Goal: Book appointment/travel/reservation

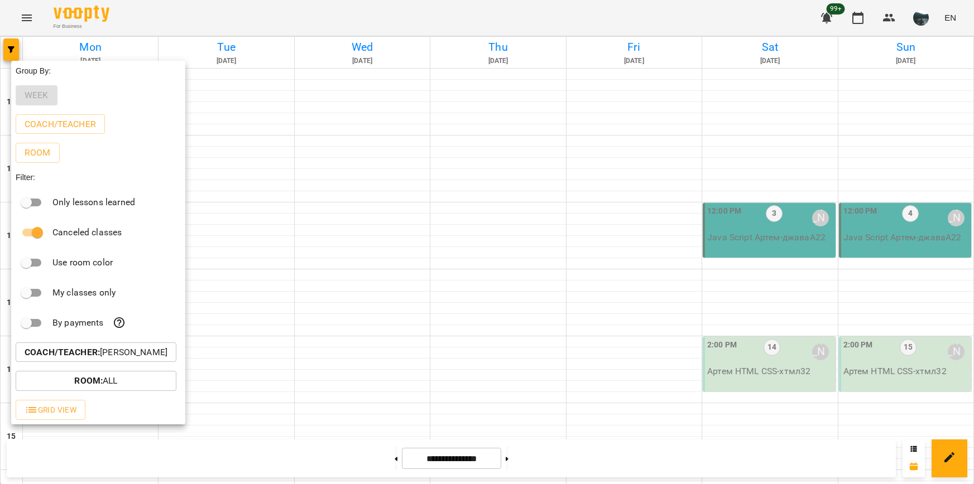
click at [82, 356] on b "Coach/Teacher :" at bounding box center [62, 352] width 75 height 11
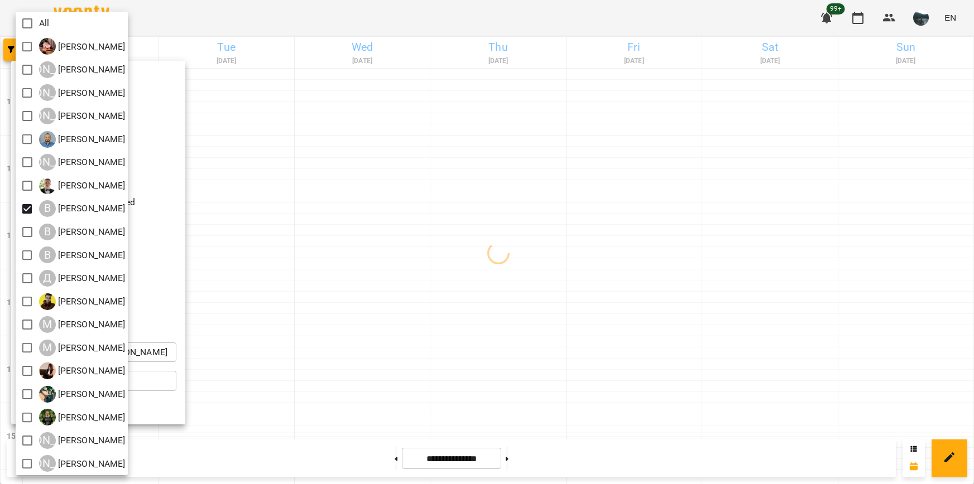
click at [343, 219] on div at bounding box center [487, 242] width 974 height 484
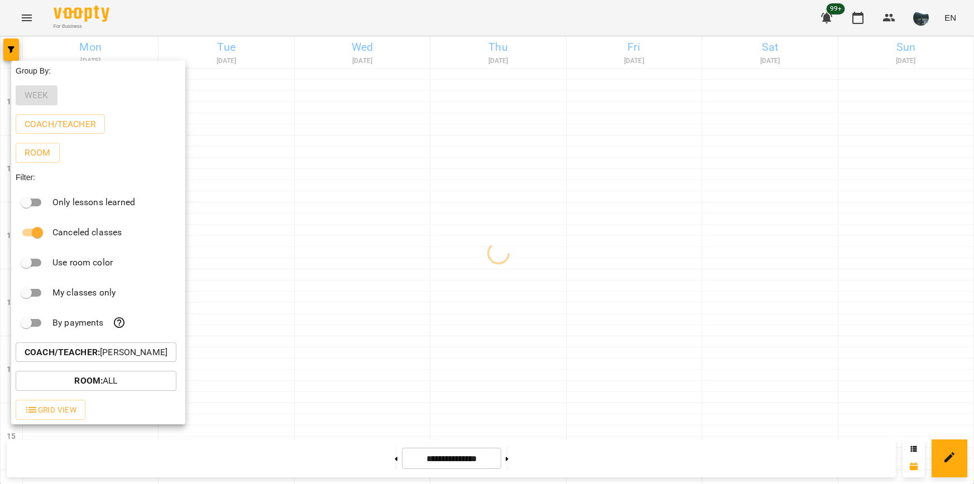
click at [343, 219] on div at bounding box center [487, 242] width 974 height 484
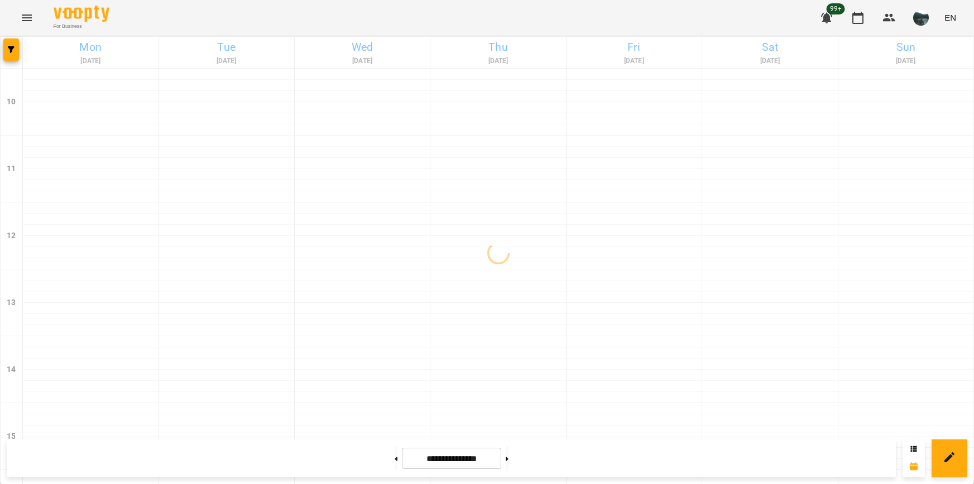
scroll to position [502, 0]
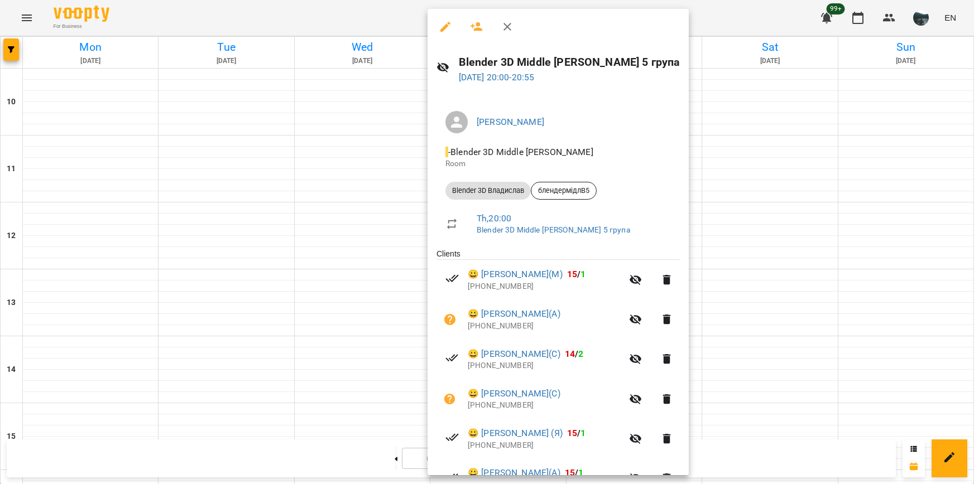
click at [774, 260] on div at bounding box center [487, 242] width 974 height 484
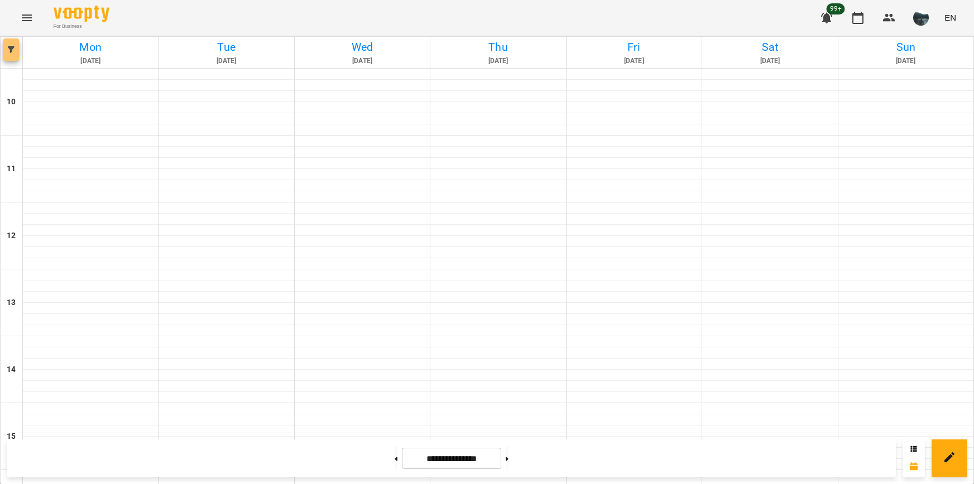
click at [10, 54] on button "button" at bounding box center [11, 50] width 16 height 22
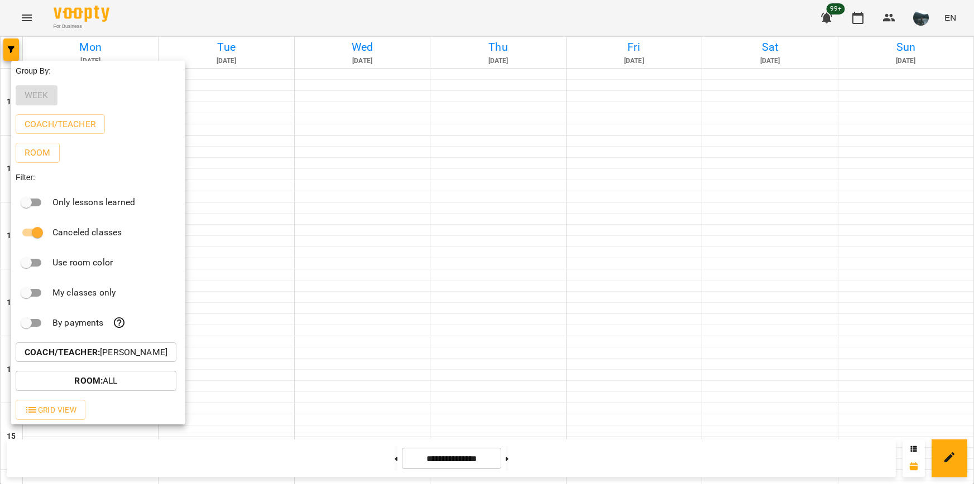
click at [113, 354] on p "Coach/Teacher : [PERSON_NAME]" at bounding box center [96, 352] width 143 height 13
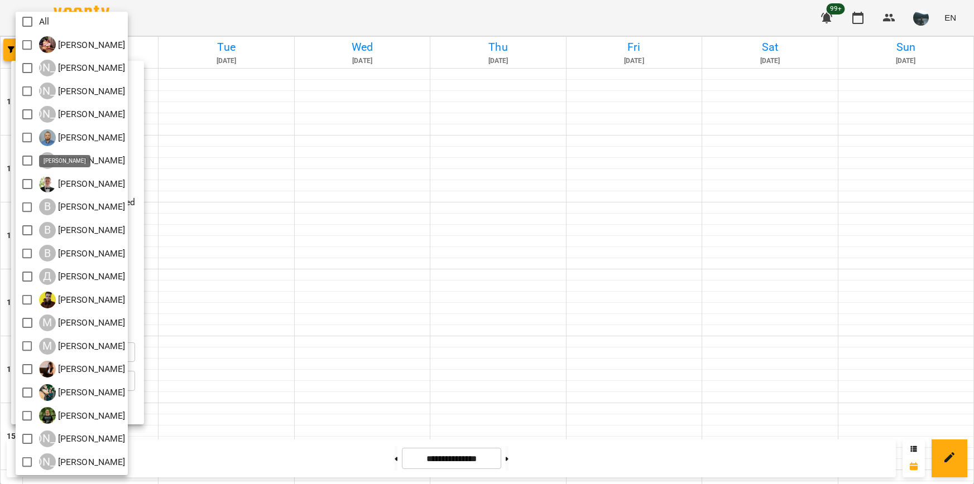
scroll to position [2, 0]
click at [387, 377] on div at bounding box center [487, 242] width 974 height 484
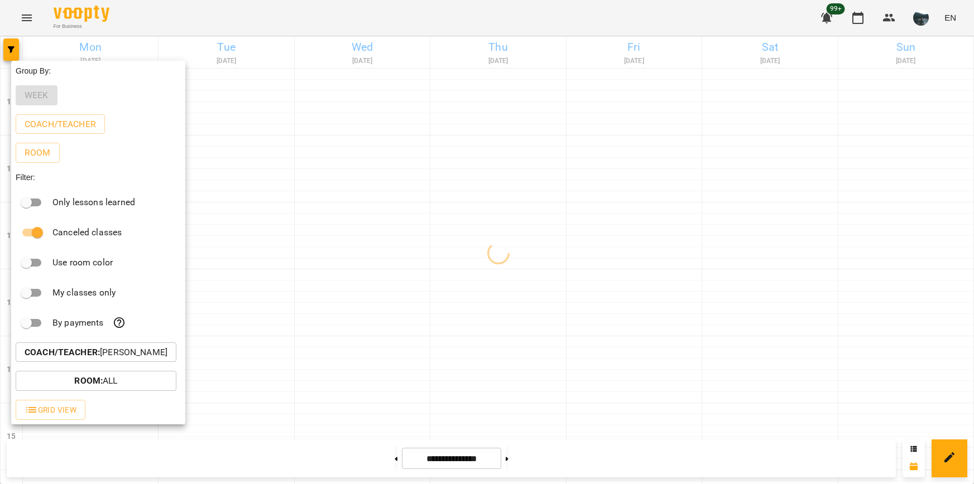
click at [384, 377] on div at bounding box center [487, 242] width 974 height 484
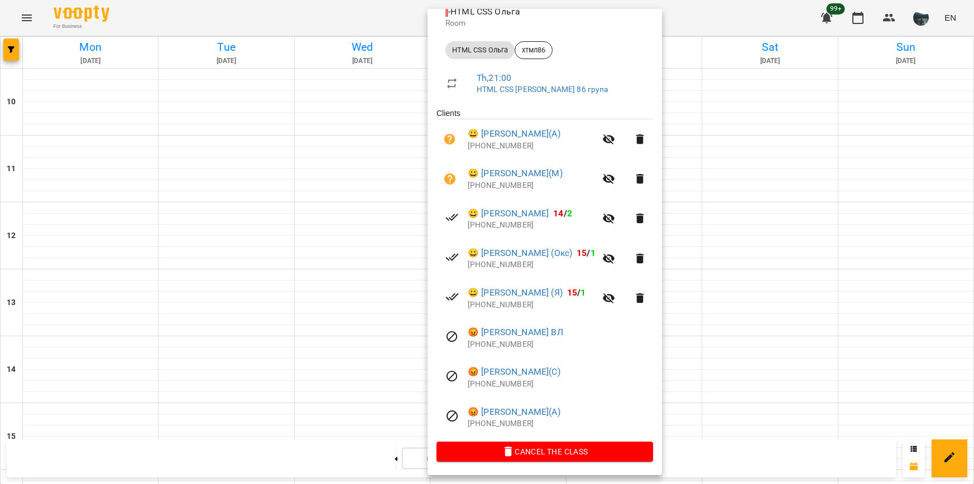
scroll to position [142, 0]
click at [735, 257] on div at bounding box center [487, 242] width 974 height 484
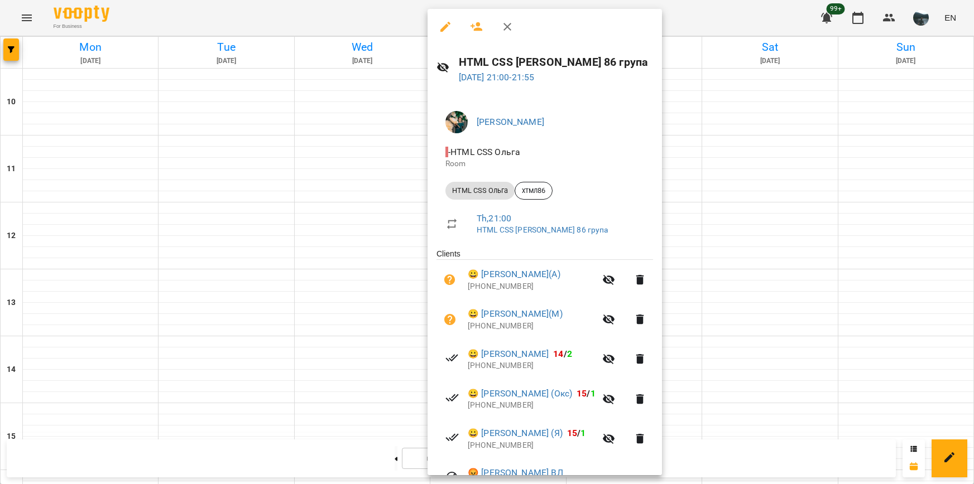
drag, startPoint x: 729, startPoint y: 262, endPoint x: 711, endPoint y: 205, distance: 60.2
click at [729, 262] on div at bounding box center [487, 242] width 974 height 484
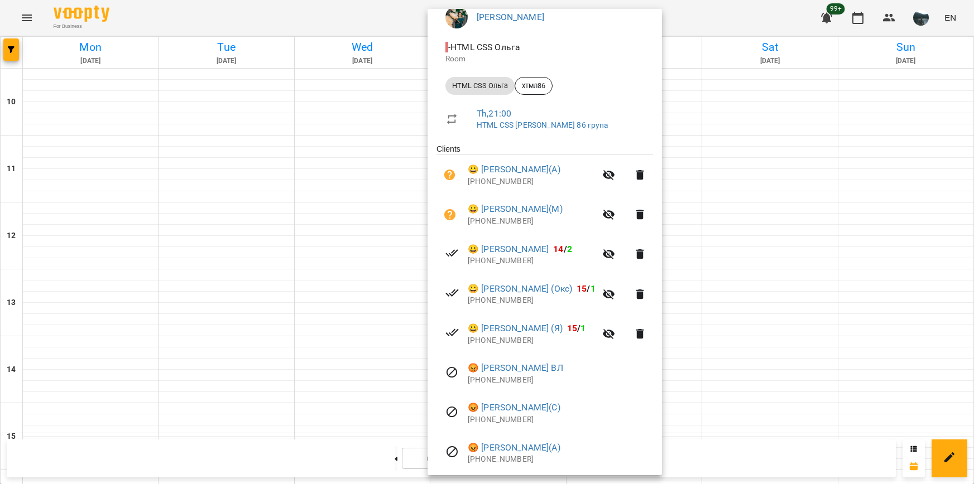
scroll to position [112, 0]
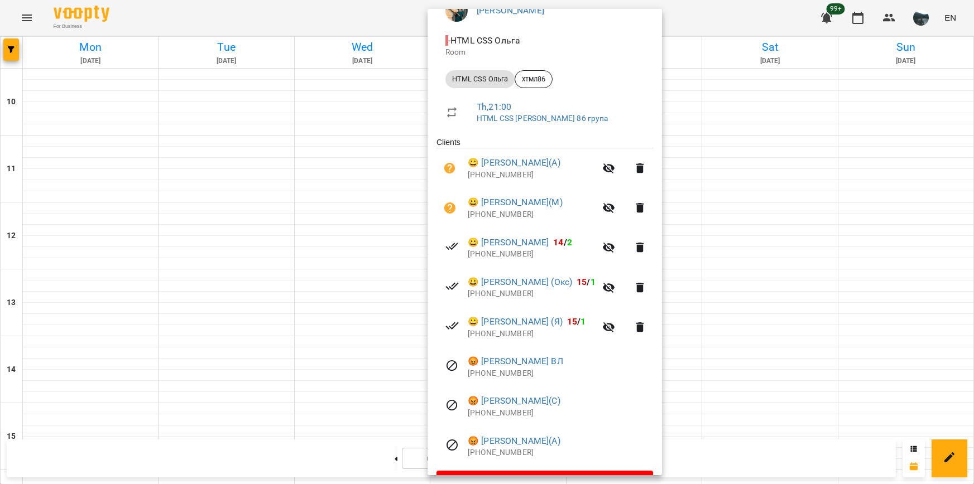
click at [791, 380] on div at bounding box center [487, 242] width 974 height 484
